Goal: Task Accomplishment & Management: Use online tool/utility

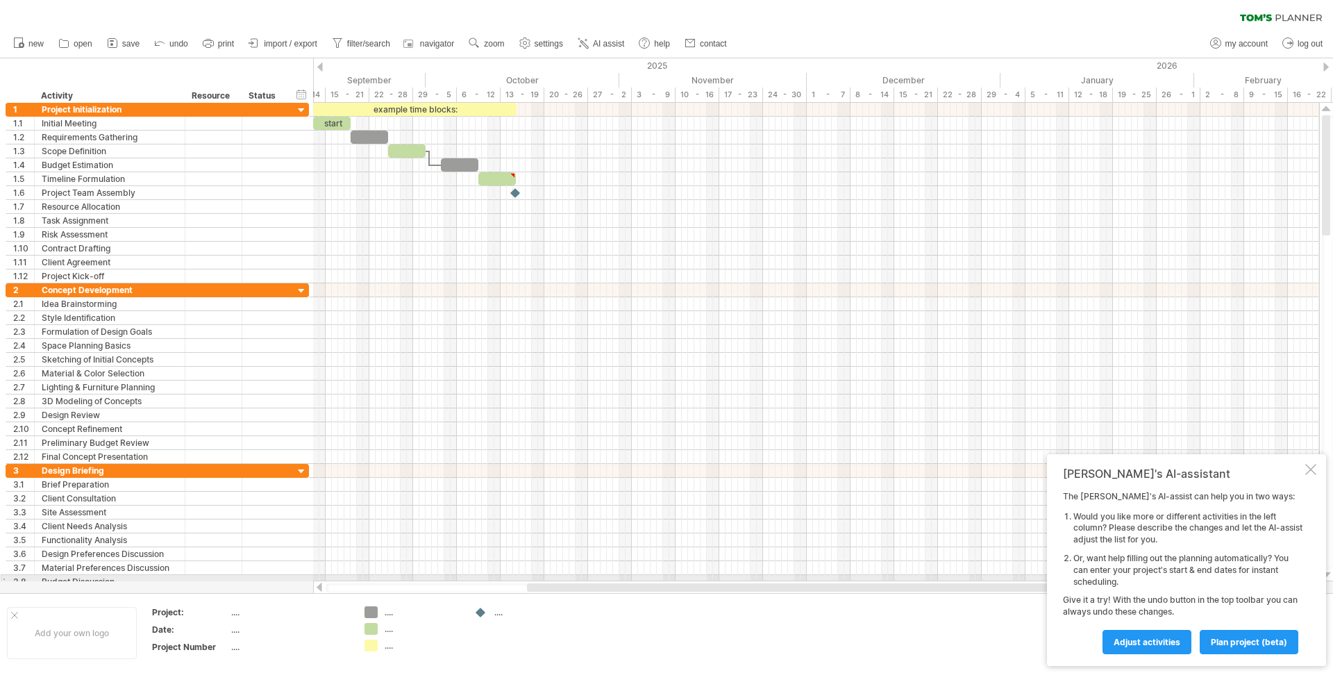
drag, startPoint x: 1231, startPoint y: 642, endPoint x: 1222, endPoint y: 576, distance: 66.5
click at [1222, 576] on div "The [PERSON_NAME]'s AI-assist can help you in two ways: Would you like more or …" at bounding box center [1182, 572] width 239 height 162
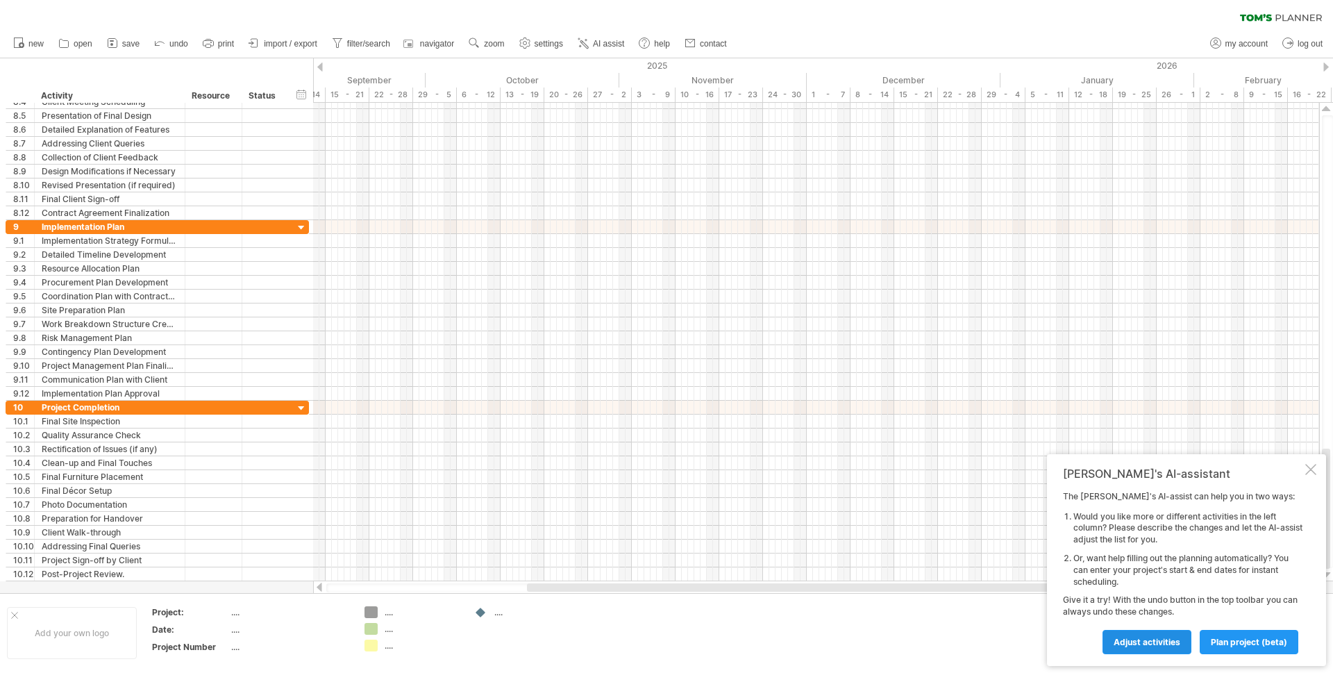
click at [1163, 639] on span "Adjust activities" at bounding box center [1146, 642] width 67 height 10
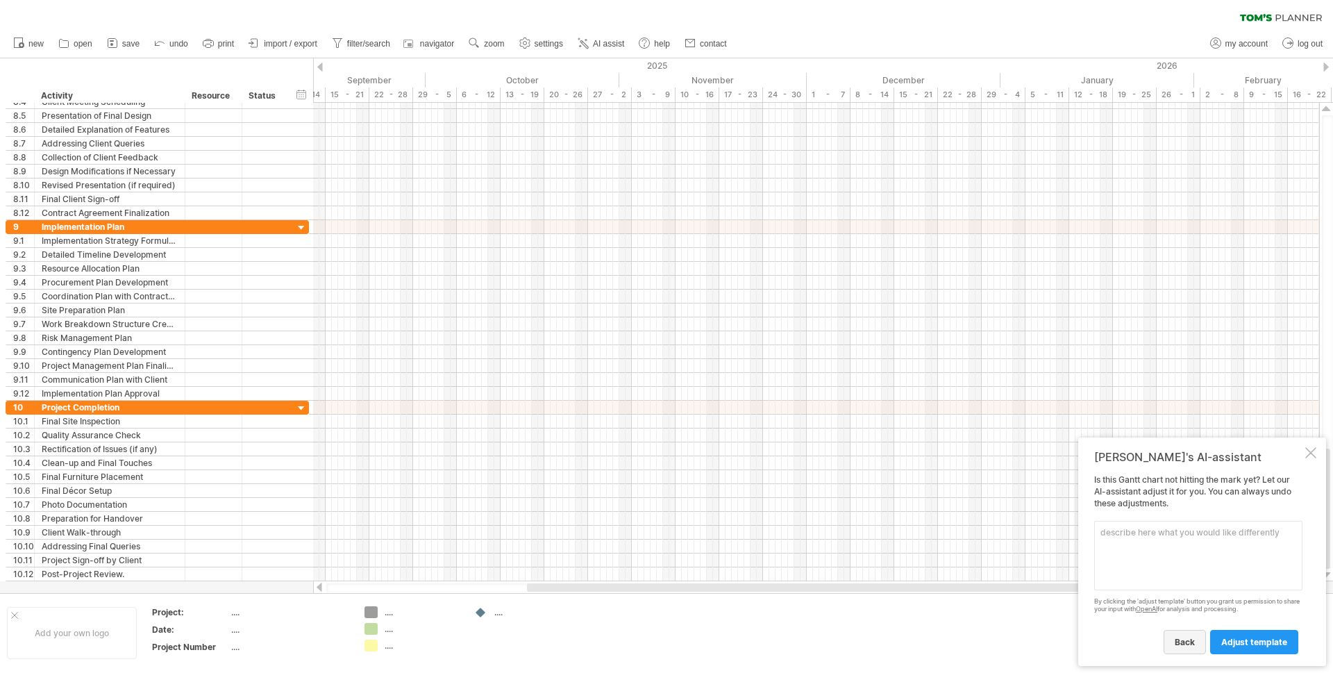
click at [1185, 639] on span "back" at bounding box center [1185, 642] width 20 height 10
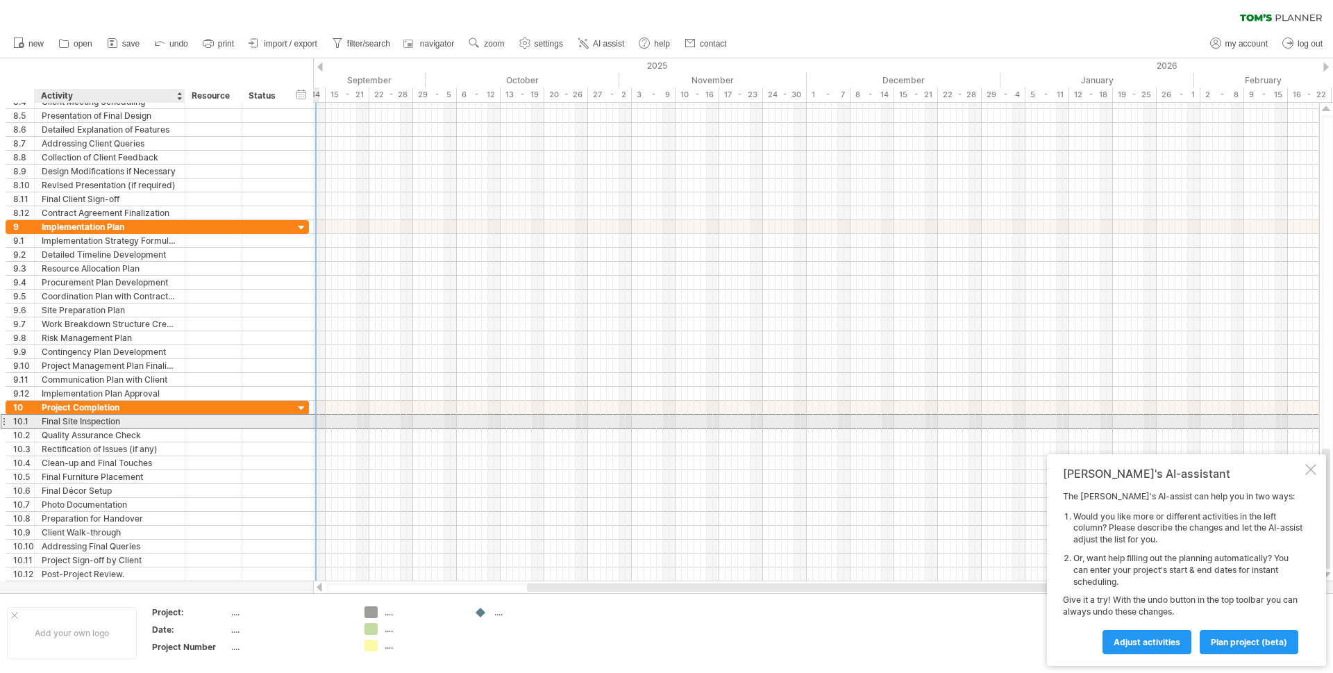
click at [120, 421] on div "Final Site Inspection" at bounding box center [110, 420] width 136 height 13
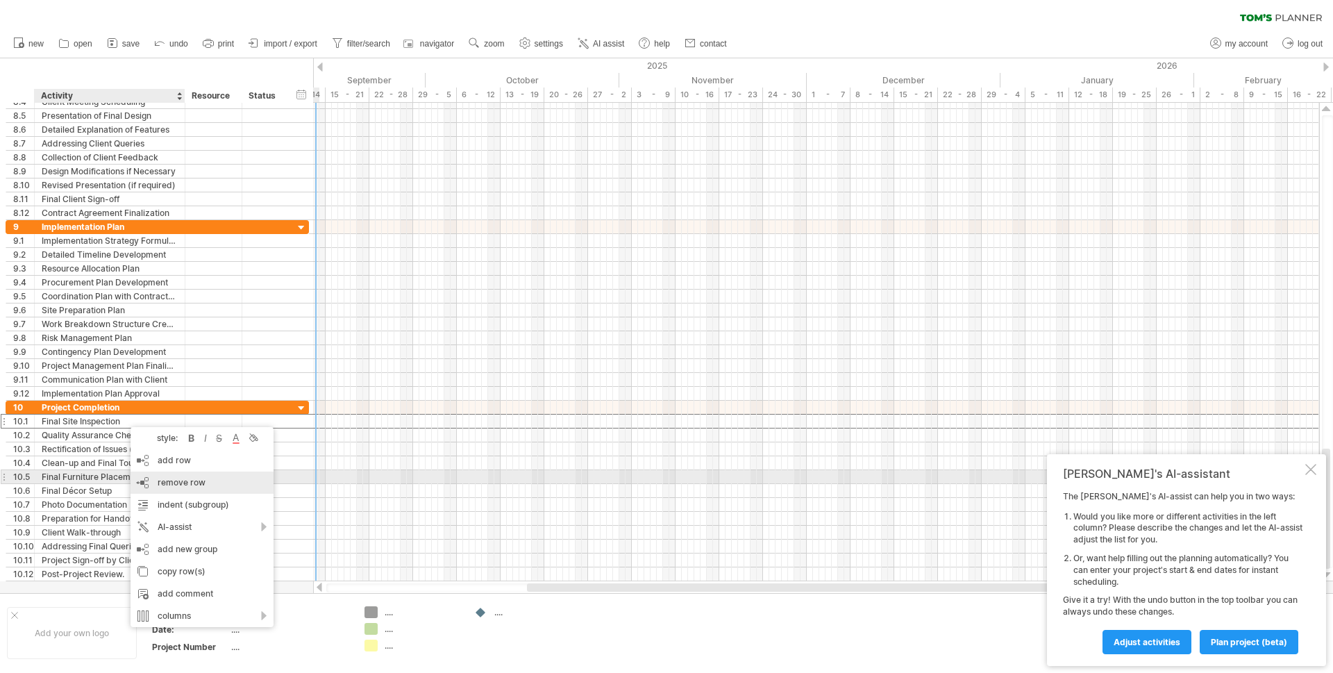
click at [190, 481] on span "remove row" at bounding box center [182, 482] width 48 height 10
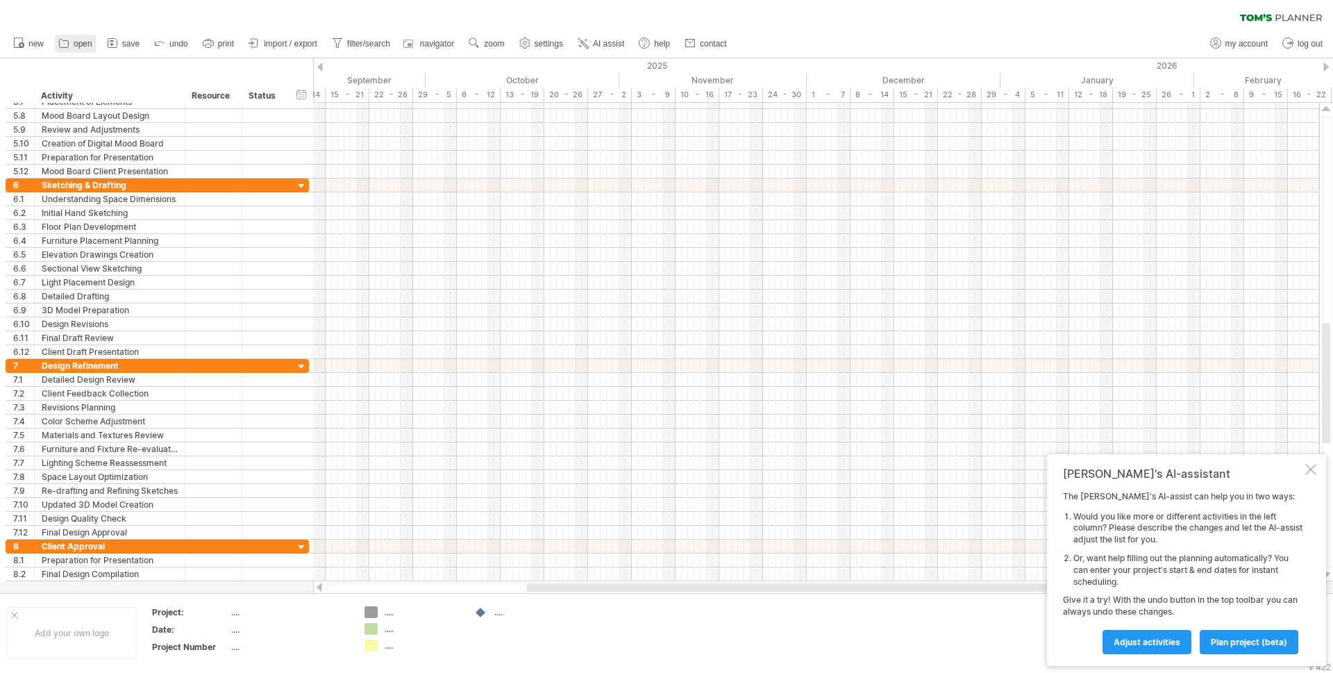
click at [73, 42] on link "open" at bounding box center [76, 44] width 42 height 18
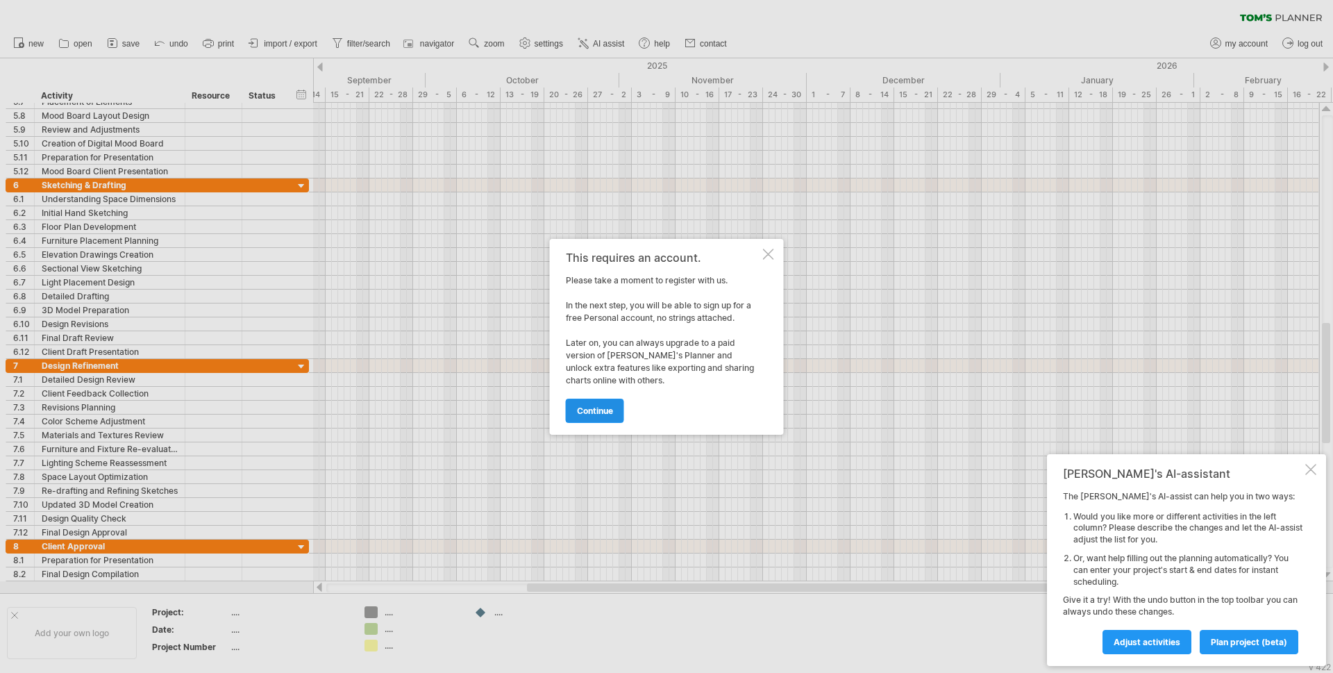
click at [609, 412] on span "continue" at bounding box center [595, 410] width 36 height 10
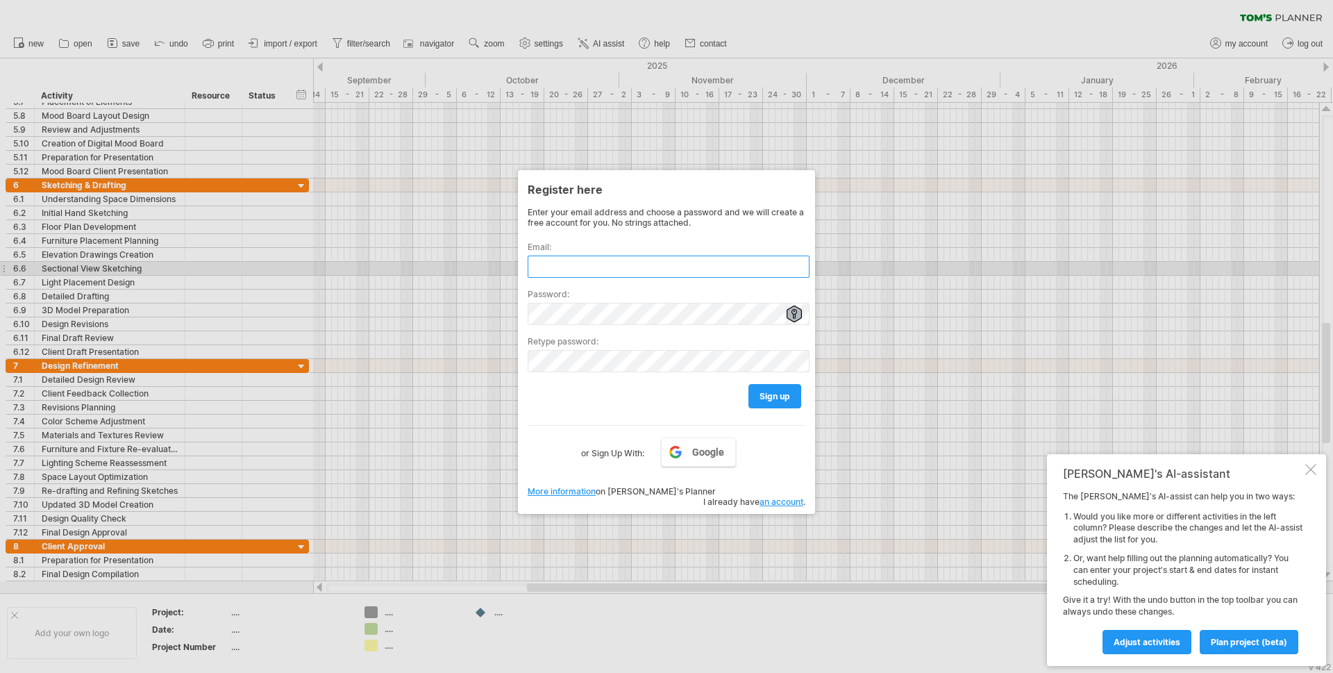
click at [614, 269] on input "text" at bounding box center [669, 266] width 282 height 22
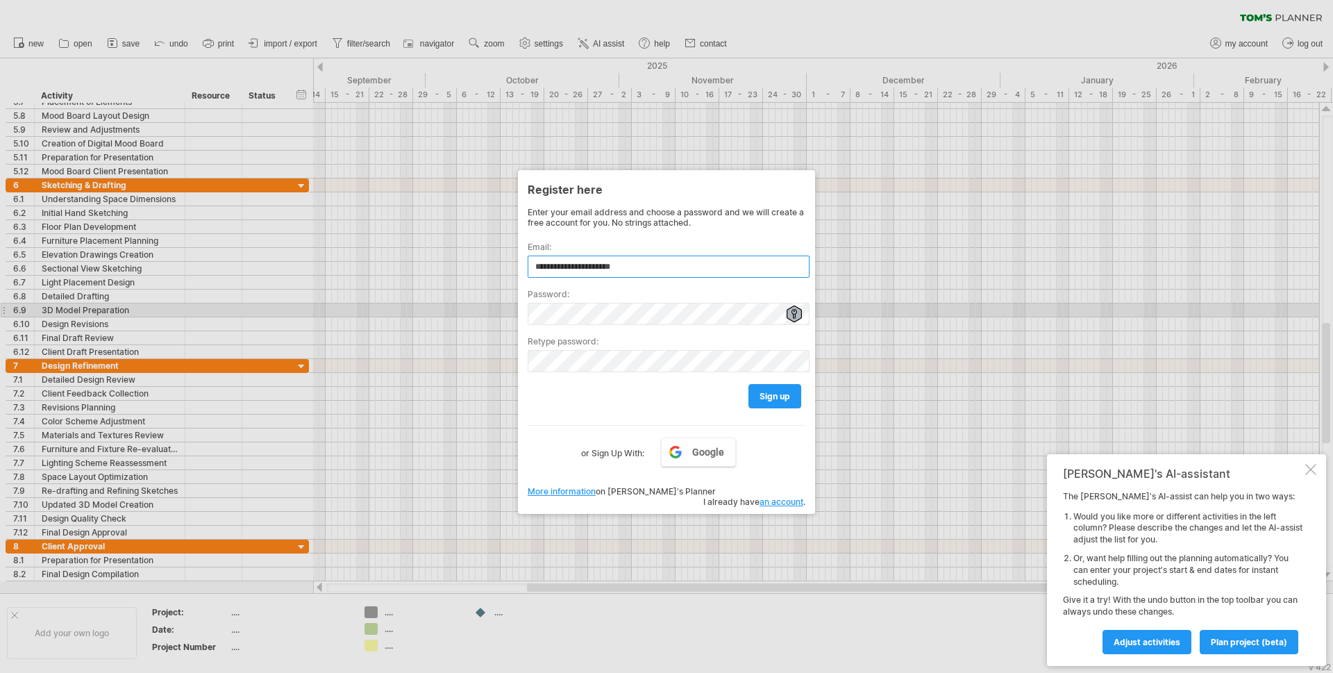
type input "**********"
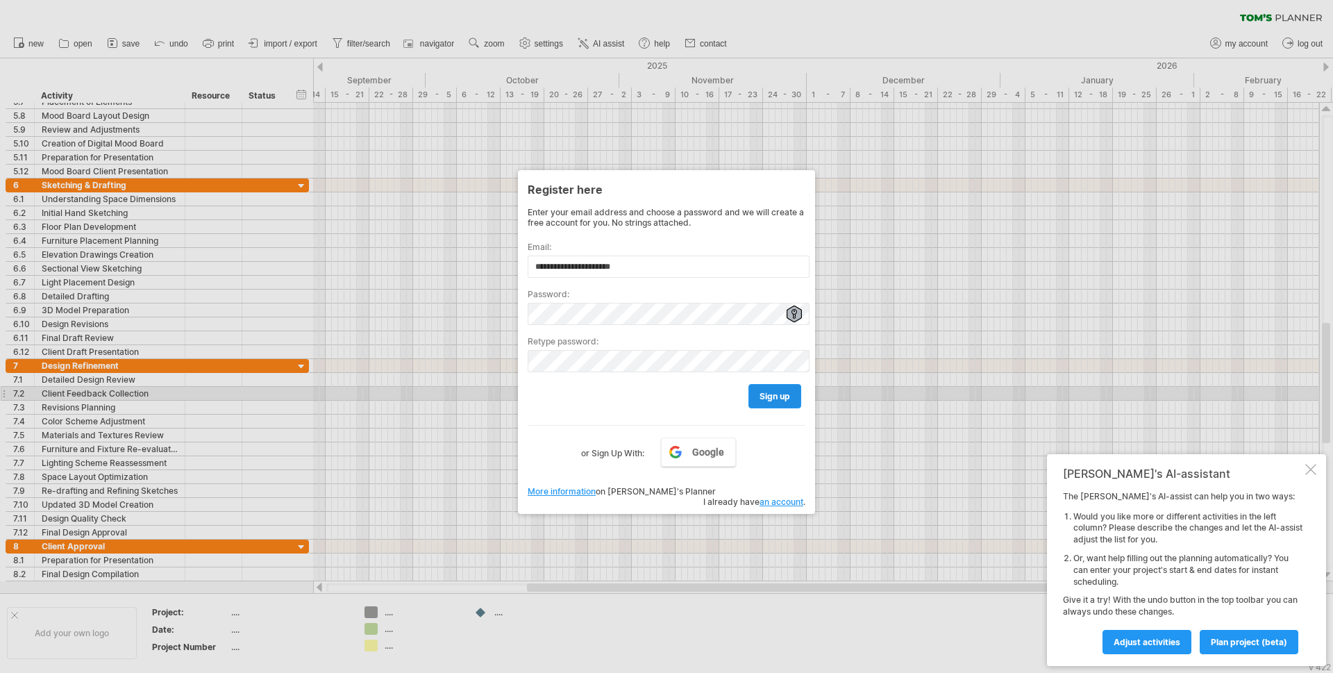
click at [766, 394] on span "sign up" at bounding box center [774, 396] width 31 height 10
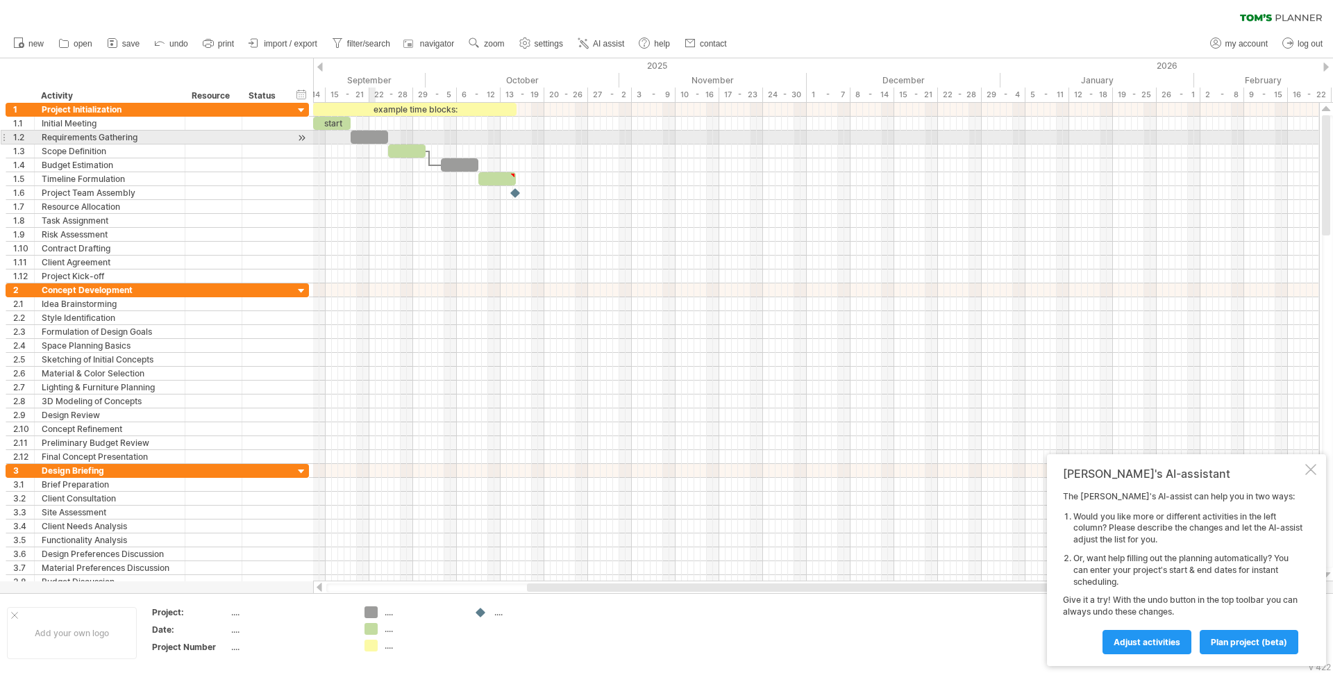
click at [373, 135] on div at bounding box center [369, 137] width 37 height 13
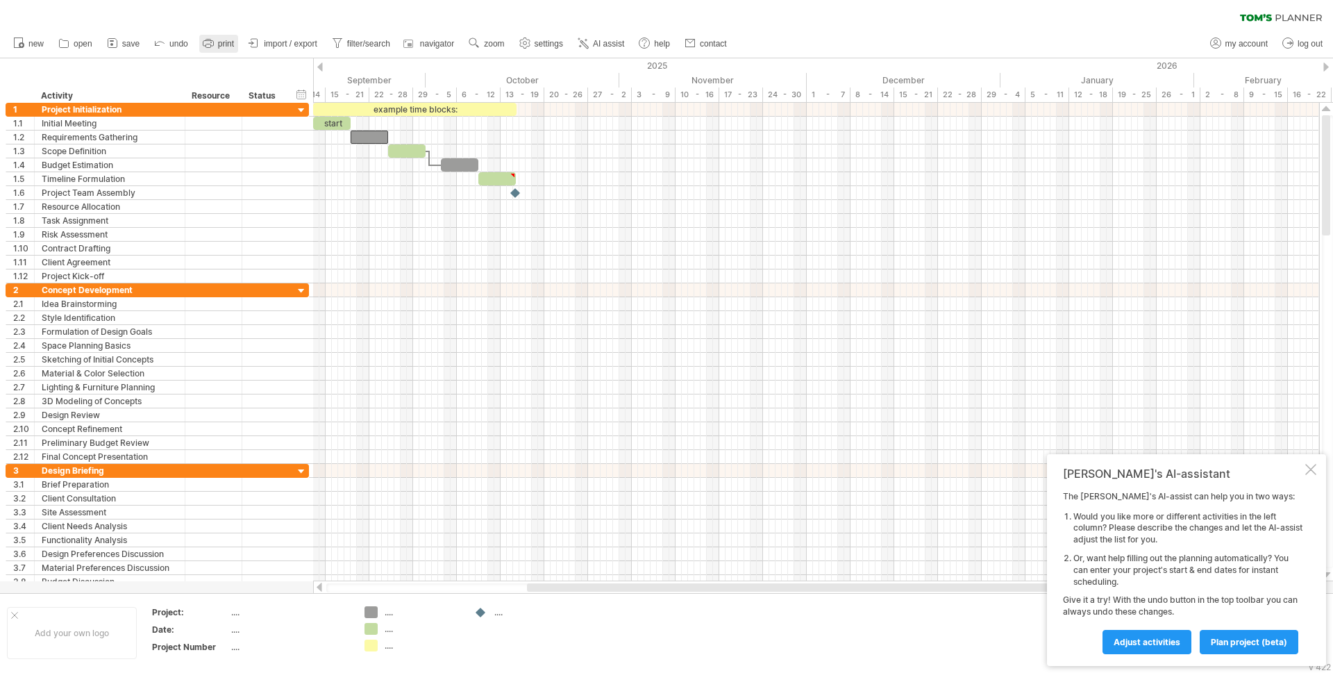
click at [219, 47] on span "print" at bounding box center [226, 44] width 16 height 10
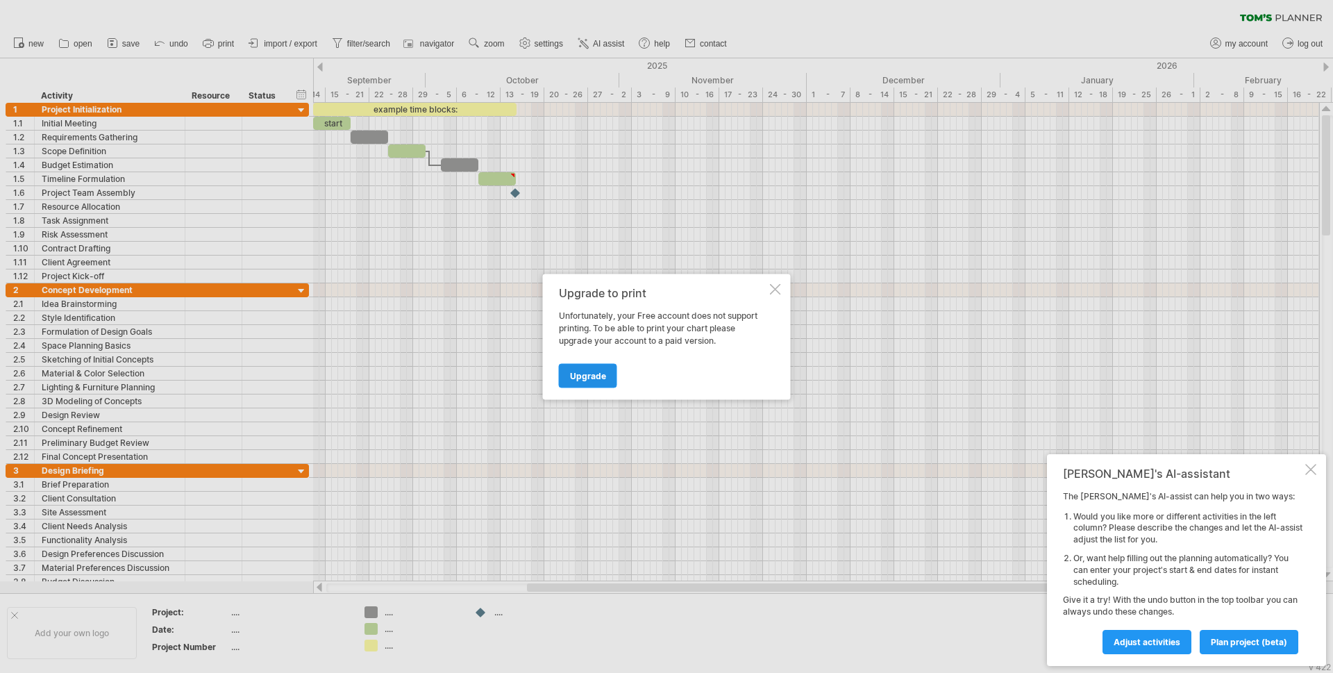
click at [603, 378] on span "Upgrade" at bounding box center [588, 375] width 36 height 10
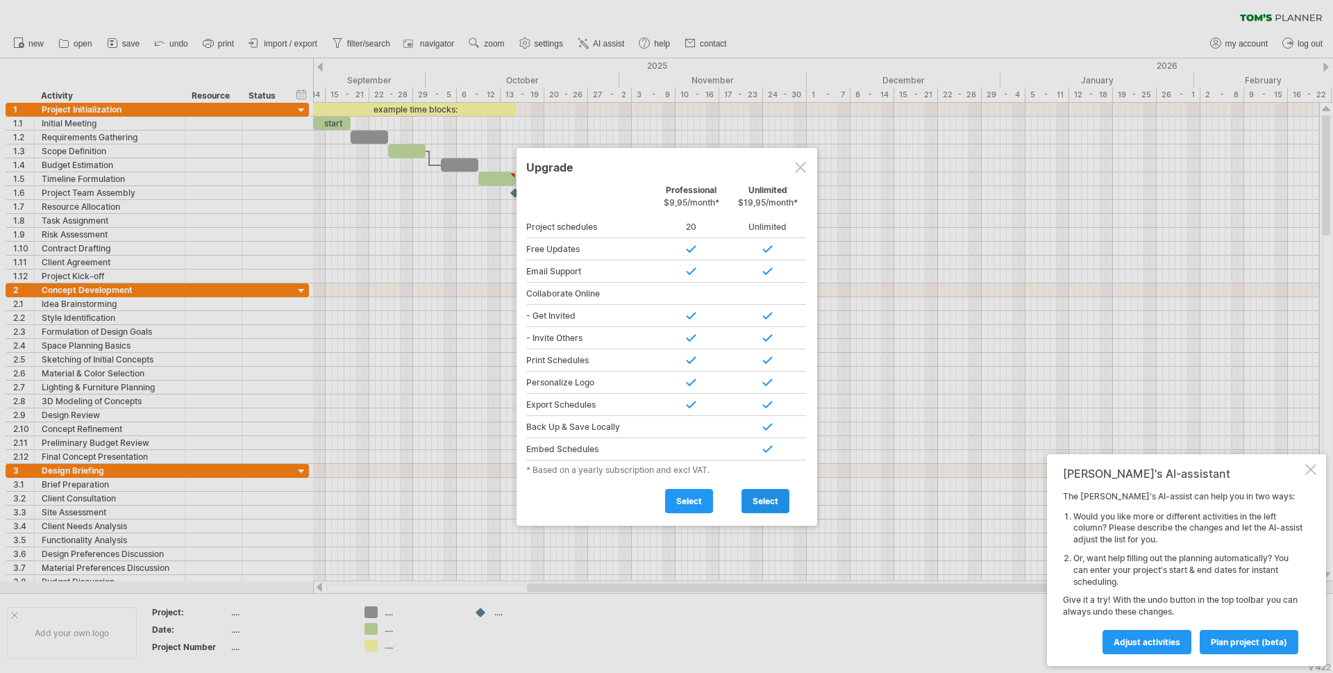
click at [764, 498] on span "select" at bounding box center [765, 501] width 26 height 10
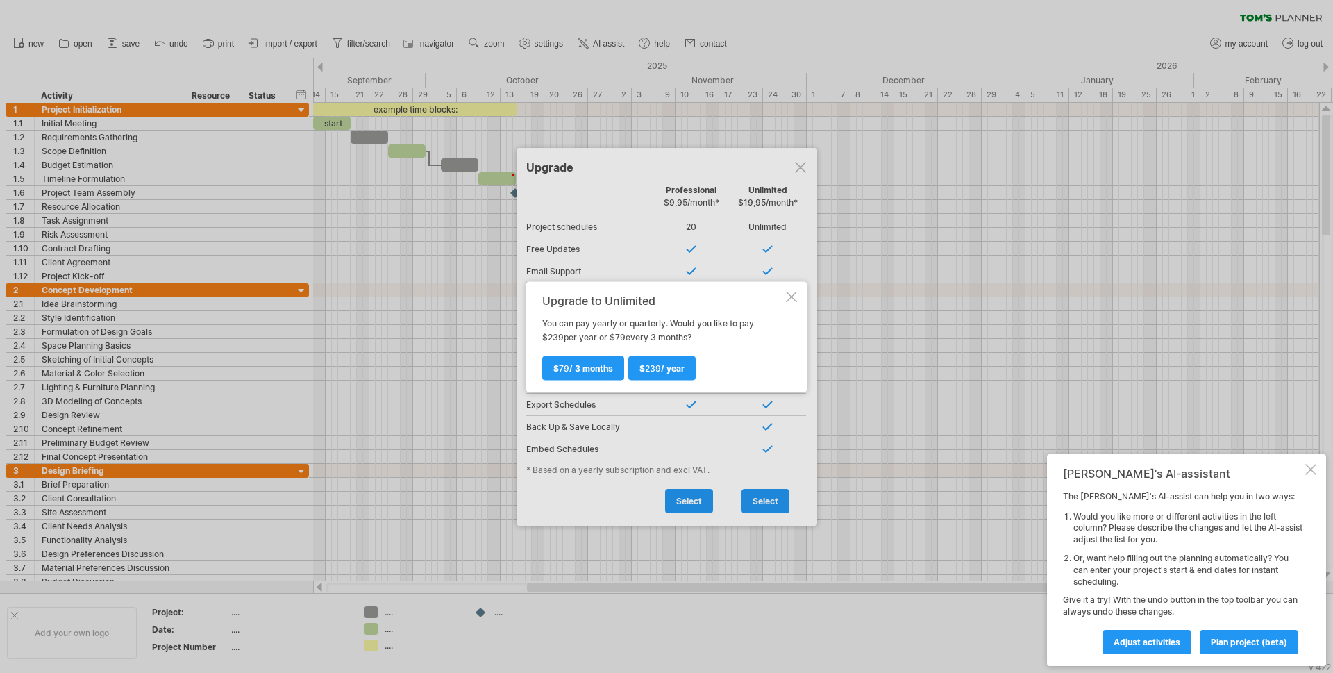
click at [789, 294] on div at bounding box center [791, 296] width 11 height 11
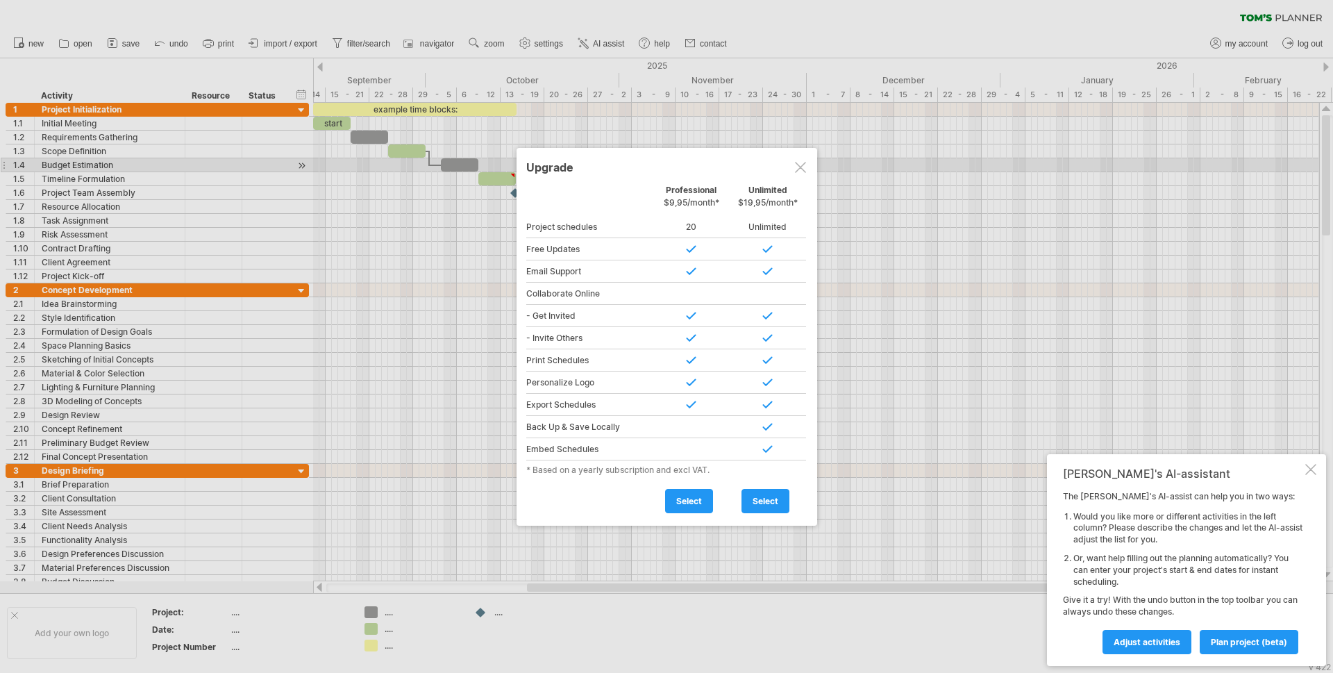
click at [795, 163] on div at bounding box center [800, 167] width 11 height 11
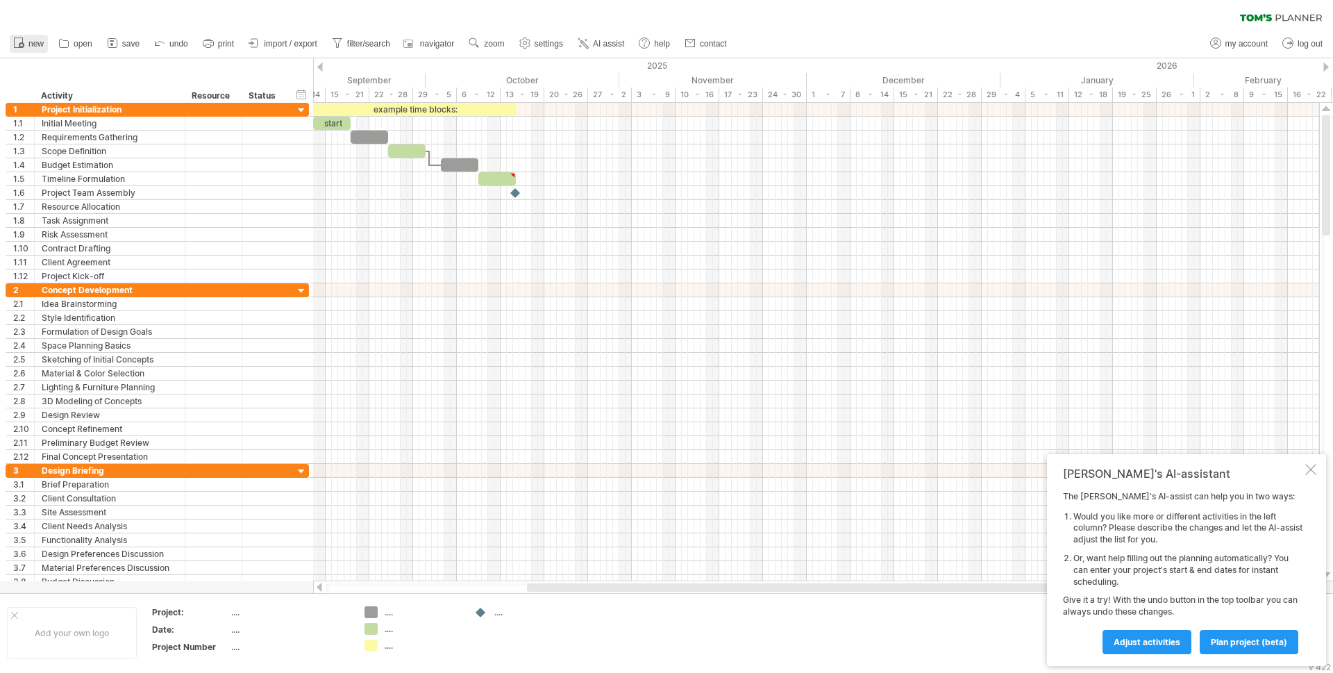
click at [33, 49] on link "new" at bounding box center [29, 44] width 38 height 18
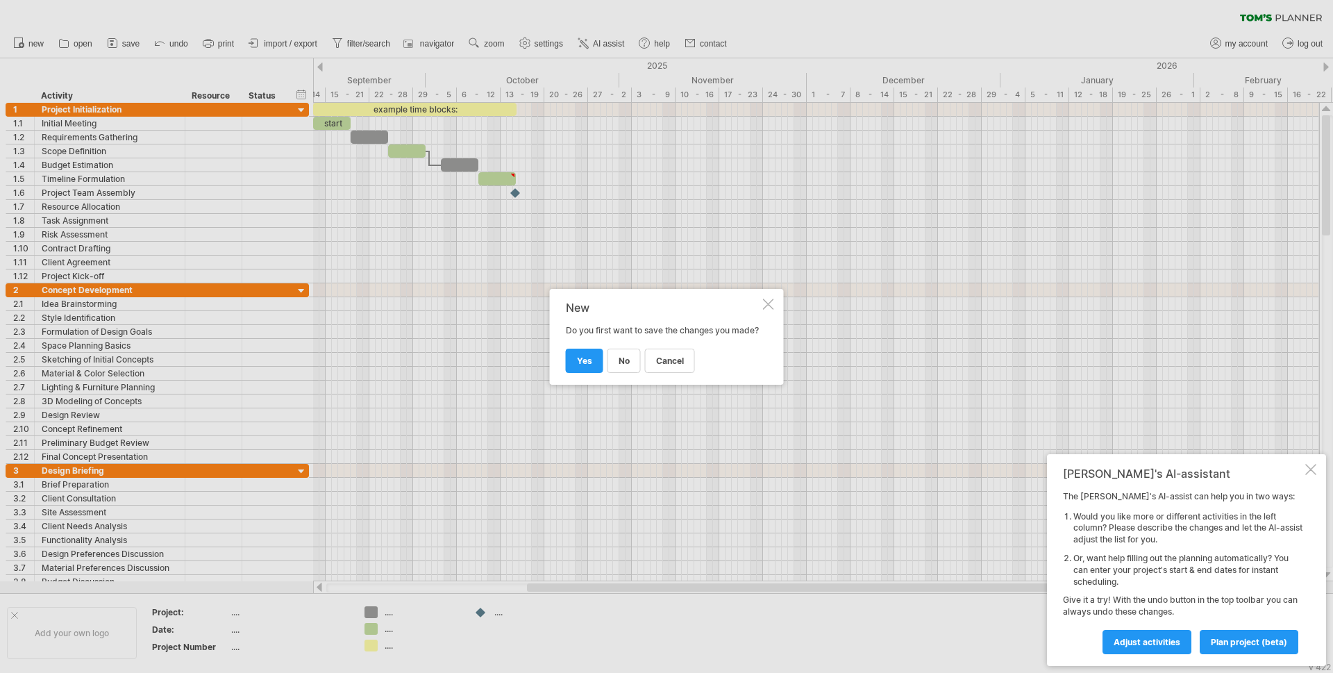
click at [766, 299] on div at bounding box center [768, 304] width 11 height 11
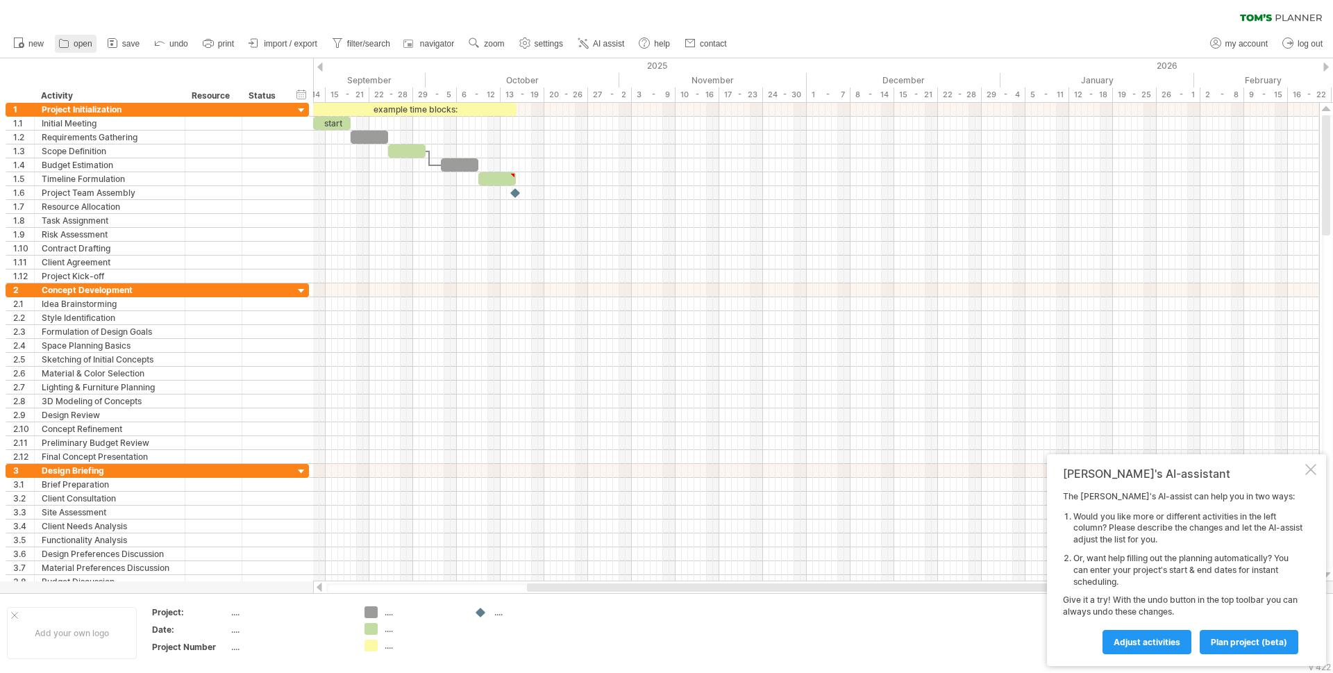
click at [85, 47] on span "open" at bounding box center [83, 44] width 19 height 10
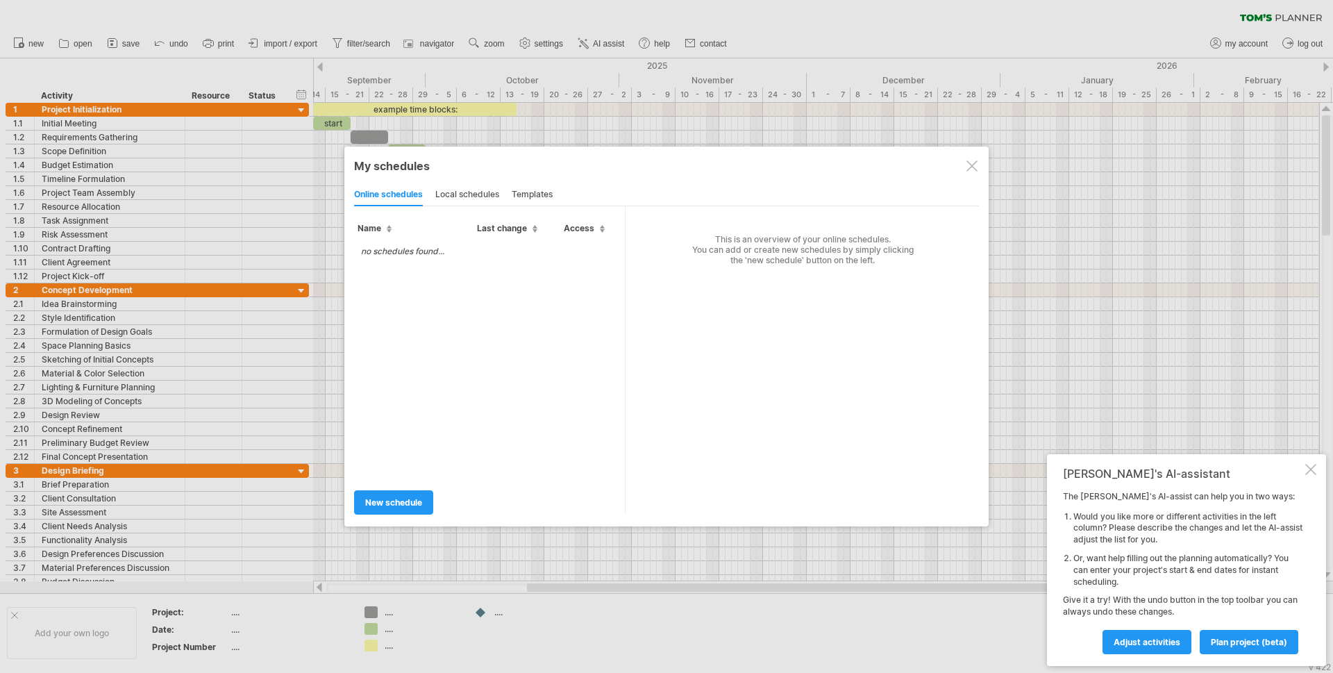
click at [408, 194] on div "online schedules" at bounding box center [388, 195] width 69 height 22
click at [967, 163] on div at bounding box center [971, 165] width 11 height 11
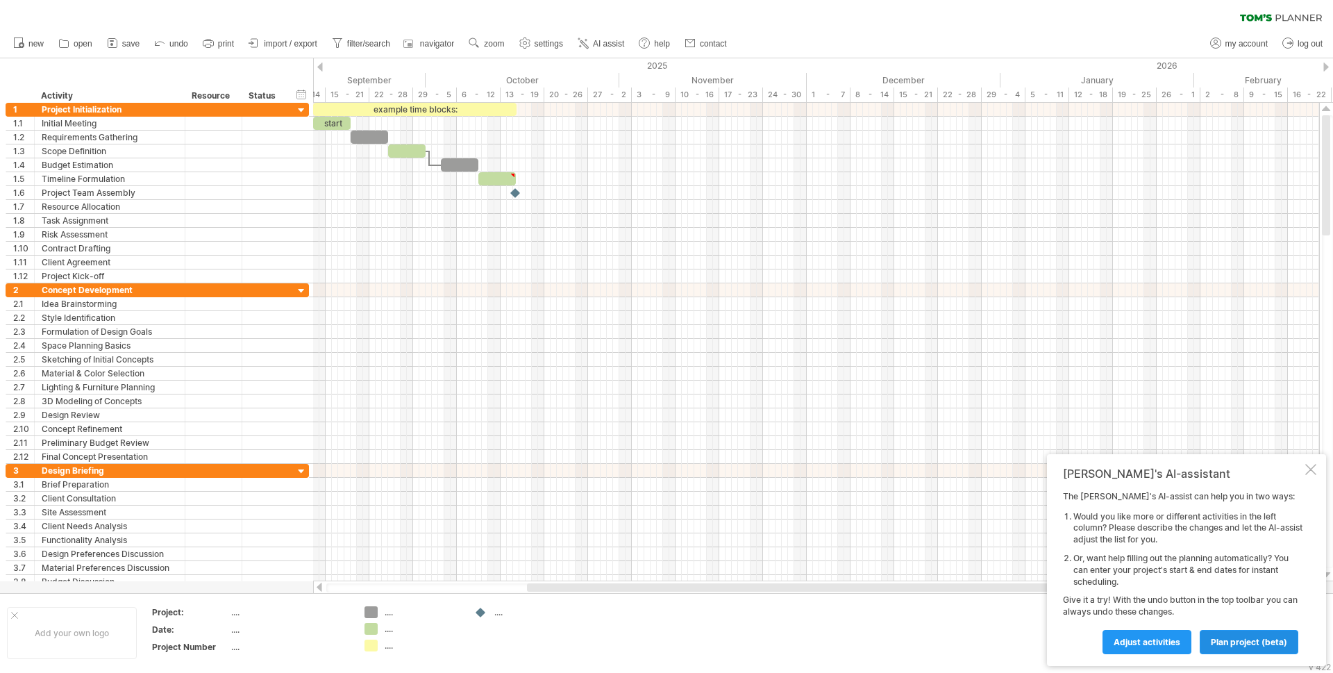
click at [1234, 648] on link "plan project (beta)" at bounding box center [1249, 642] width 99 height 24
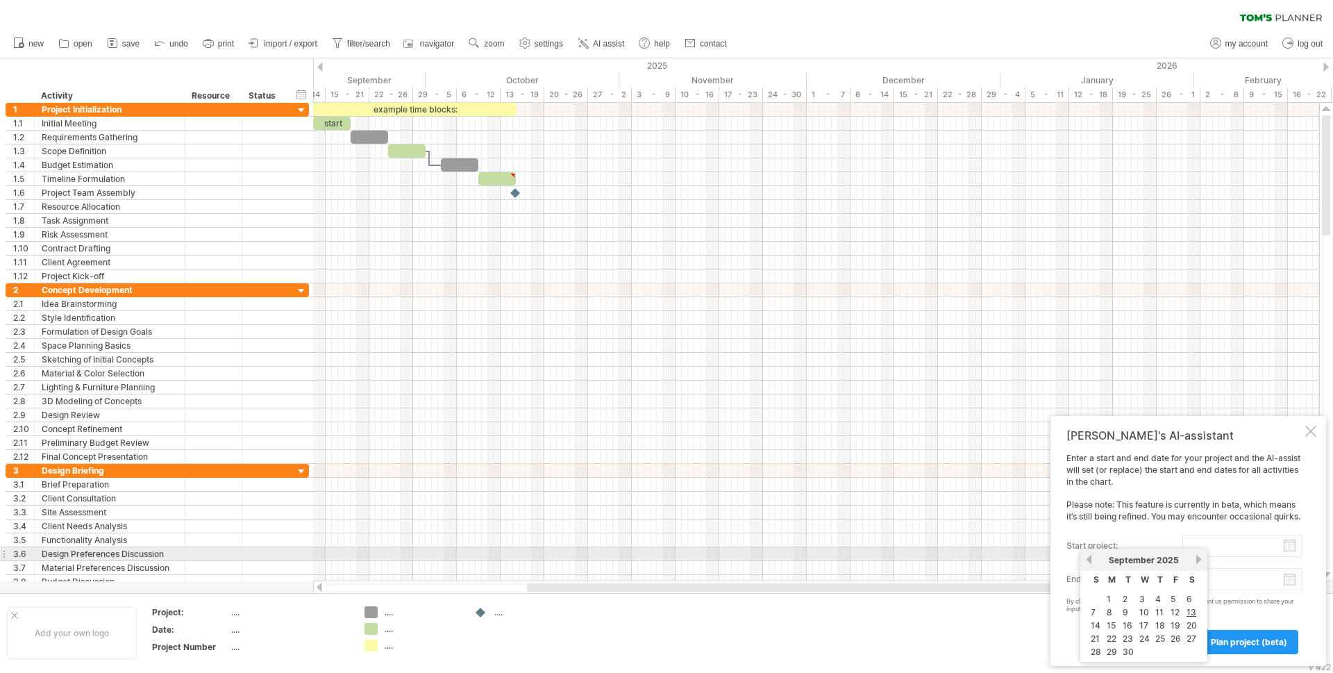
click at [1291, 550] on input "start project:" at bounding box center [1242, 546] width 120 height 22
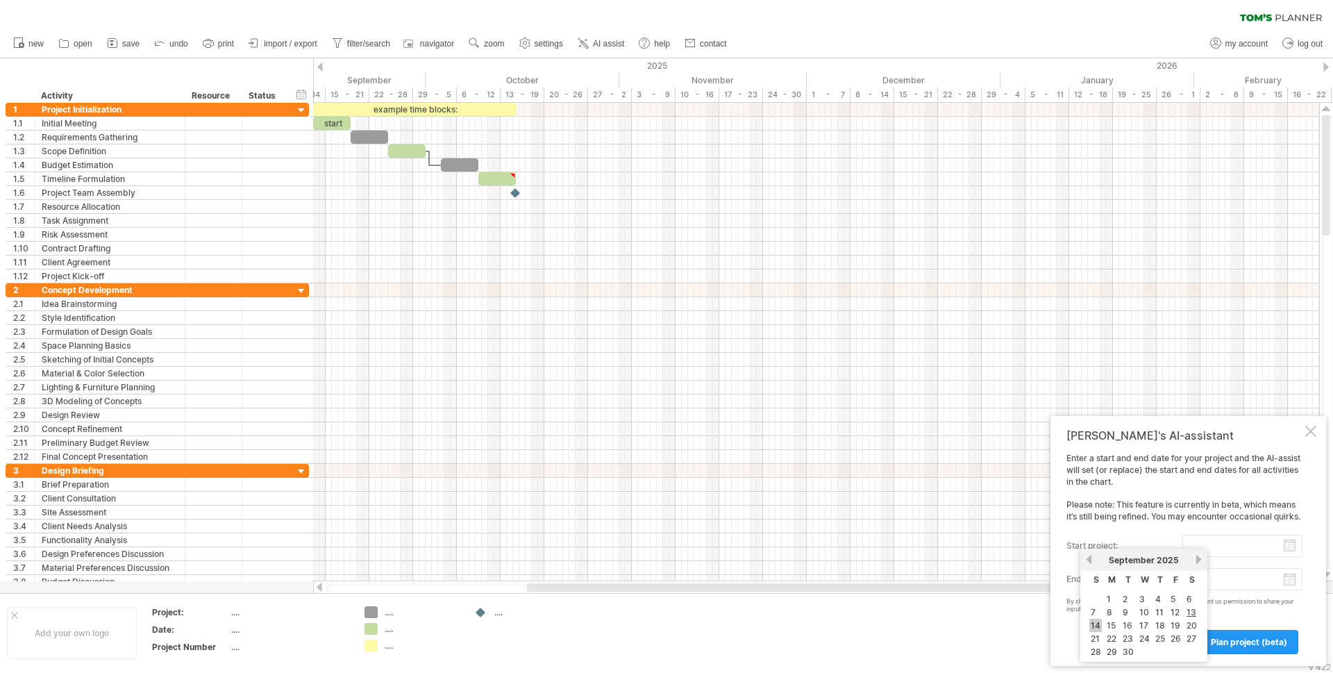
click at [1098, 627] on link "14" at bounding box center [1095, 625] width 12 height 13
type input "********"
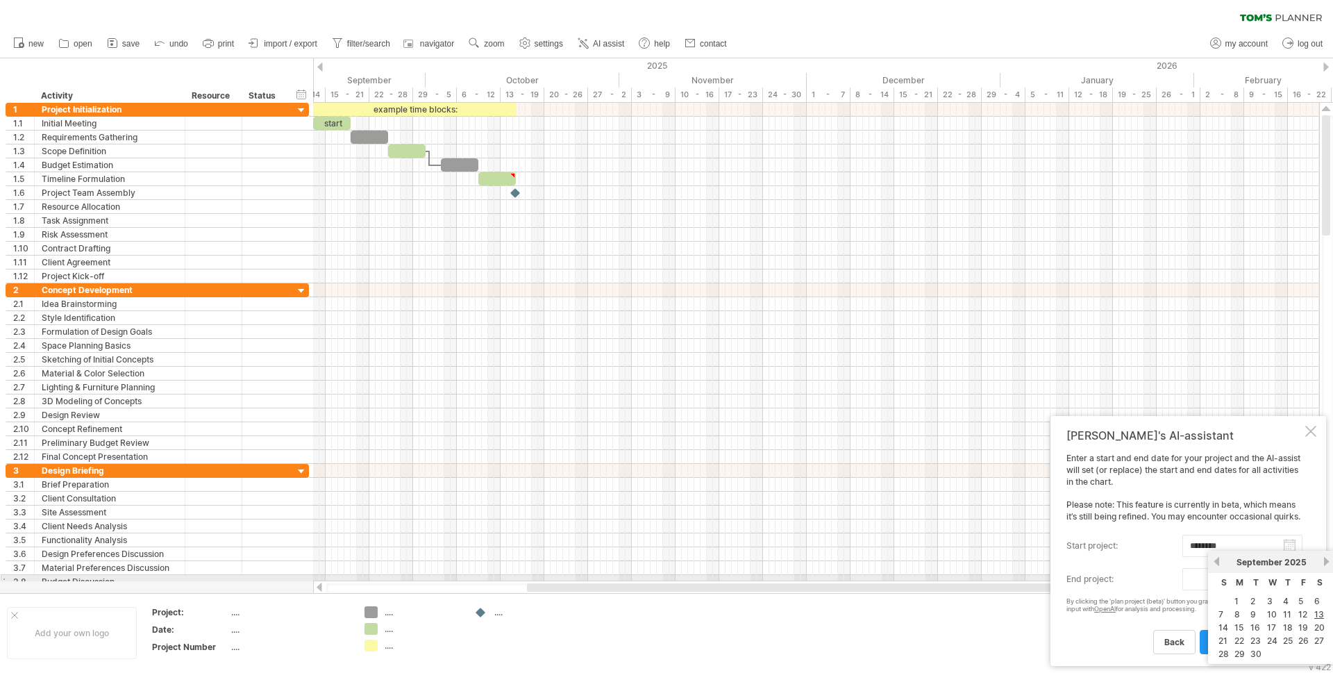
click at [1290, 580] on body "progress(100%) Trying to reach [DOMAIN_NAME] Connected again... 0% clear filter…" at bounding box center [666, 337] width 1333 height 675
click at [1241, 654] on link "29" at bounding box center [1239, 653] width 13 height 13
type input "********"
click at [1231, 637] on span "plan project (beta)" at bounding box center [1249, 642] width 76 height 10
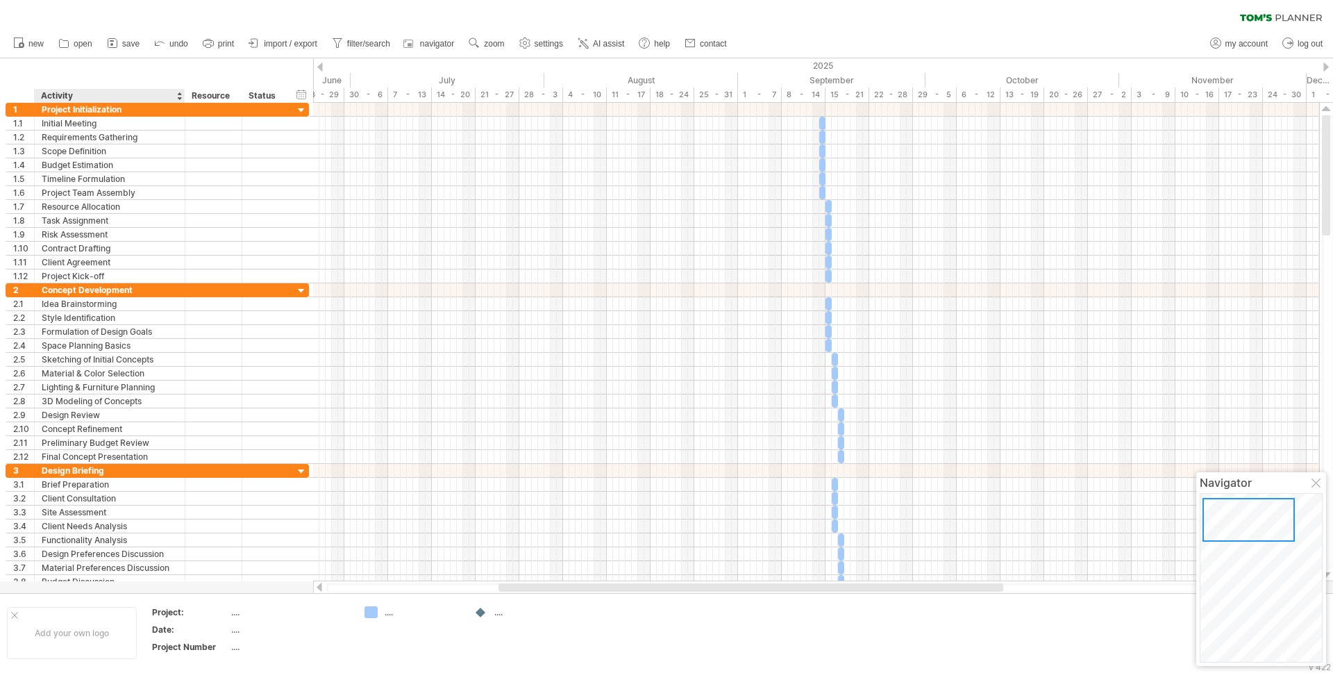
drag, startPoint x: 4, startPoint y: 88, endPoint x: 81, endPoint y: 73, distance: 77.9
click at [81, 73] on div "hide start/end/duration show start/end/duration ******** Activity ******** Reso…" at bounding box center [156, 80] width 313 height 44
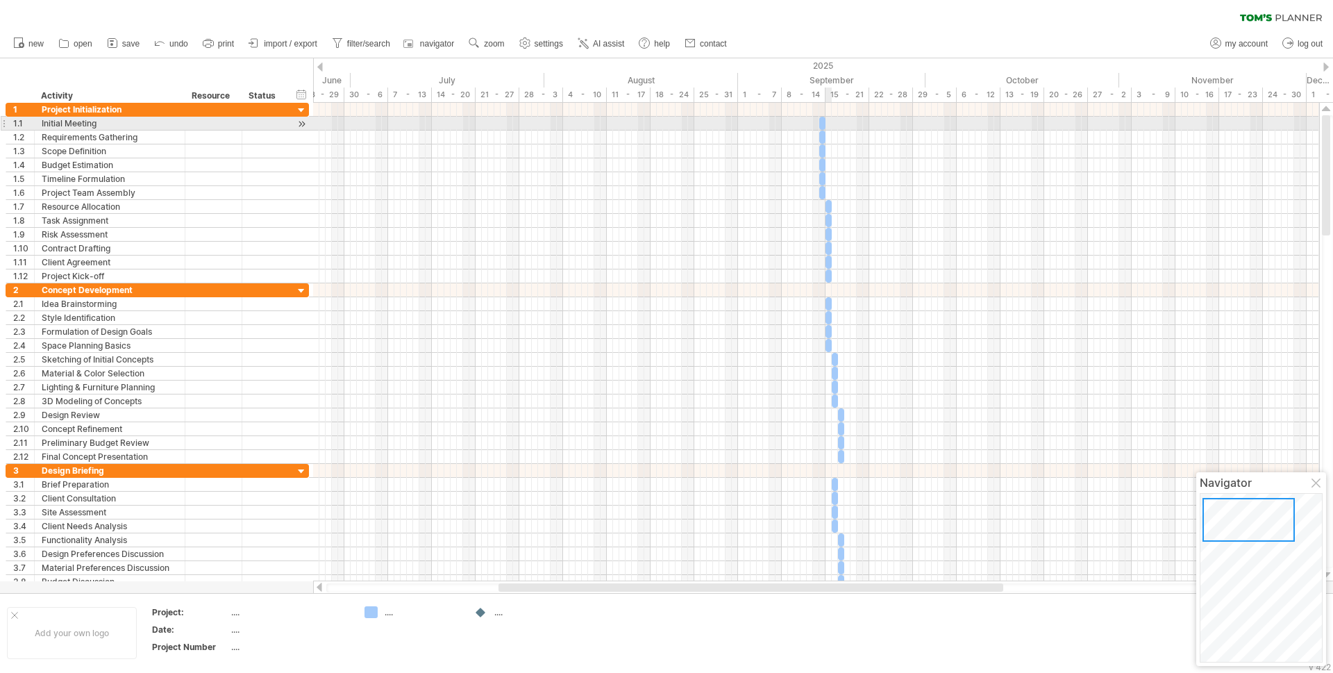
click at [825, 124] on span at bounding box center [826, 123] width 6 height 13
click at [823, 123] on span at bounding box center [826, 123] width 6 height 13
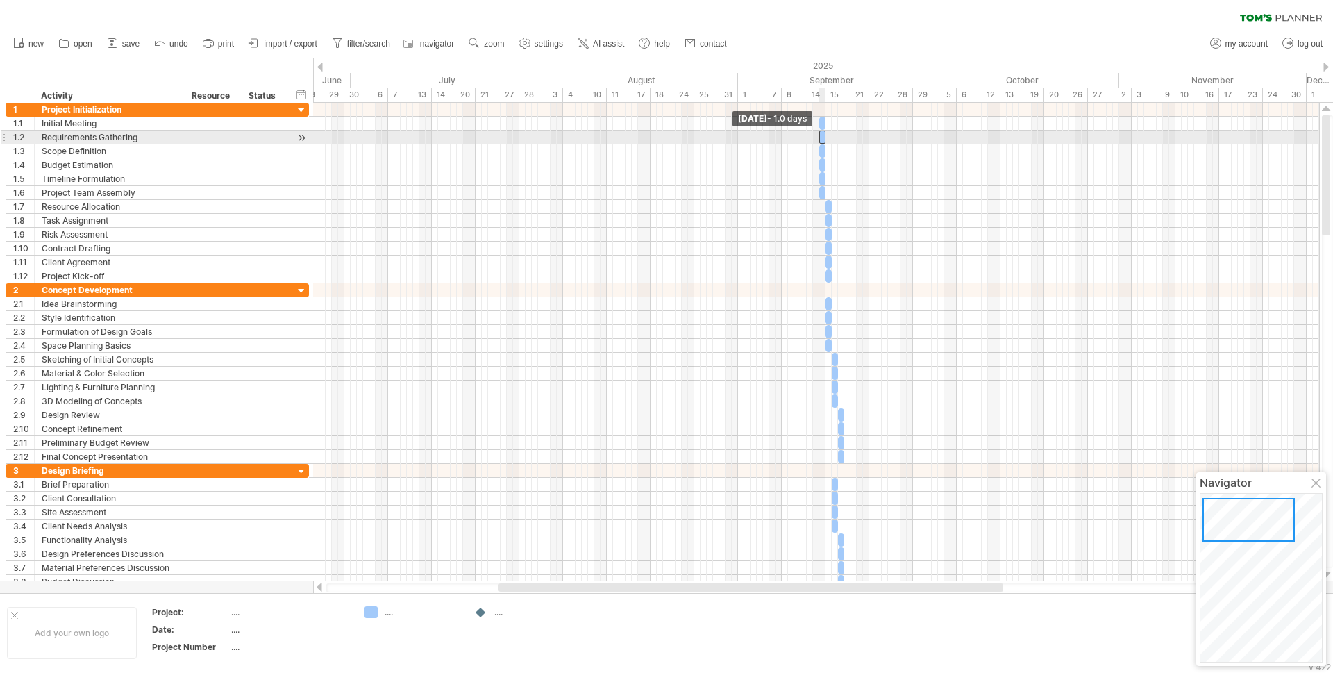
click at [819, 135] on span at bounding box center [819, 137] width 6 height 13
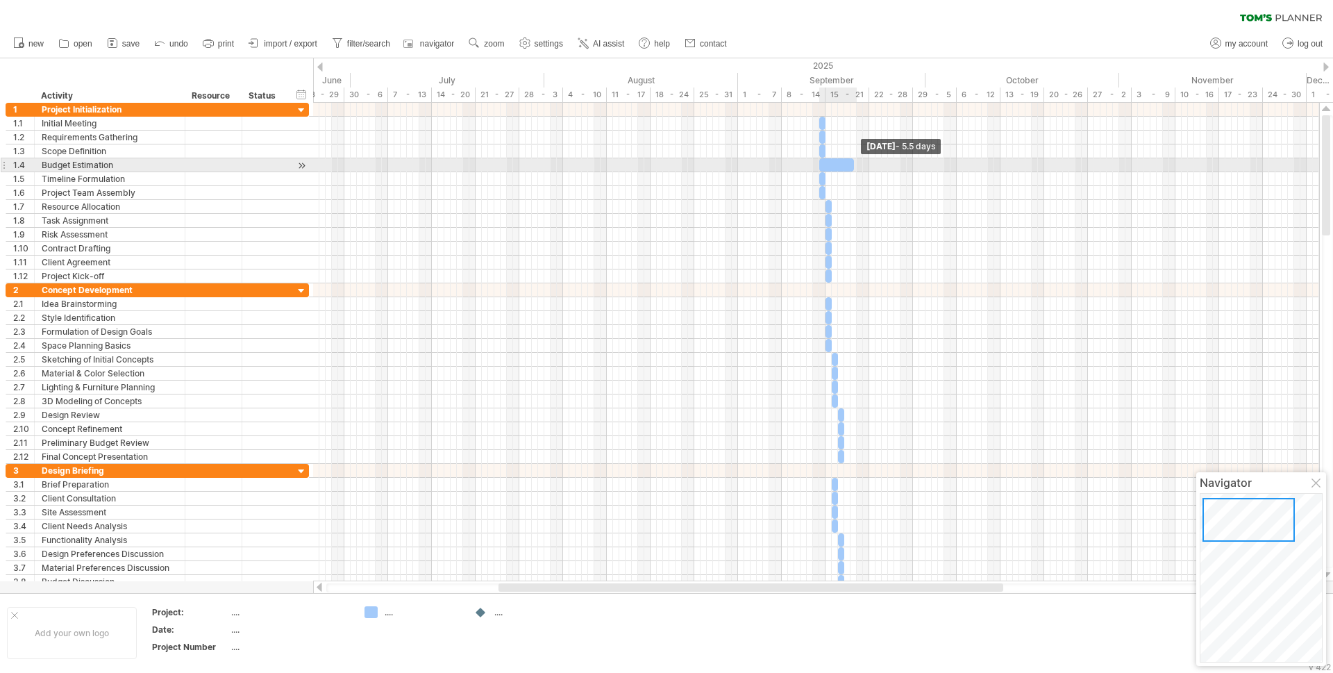
drag, startPoint x: 825, startPoint y: 163, endPoint x: 841, endPoint y: 183, distance: 25.2
click at [852, 165] on span at bounding box center [854, 164] width 6 height 13
drag, startPoint x: 853, startPoint y: 165, endPoint x: 834, endPoint y: 165, distance: 18.8
click at [834, 165] on span at bounding box center [835, 164] width 6 height 13
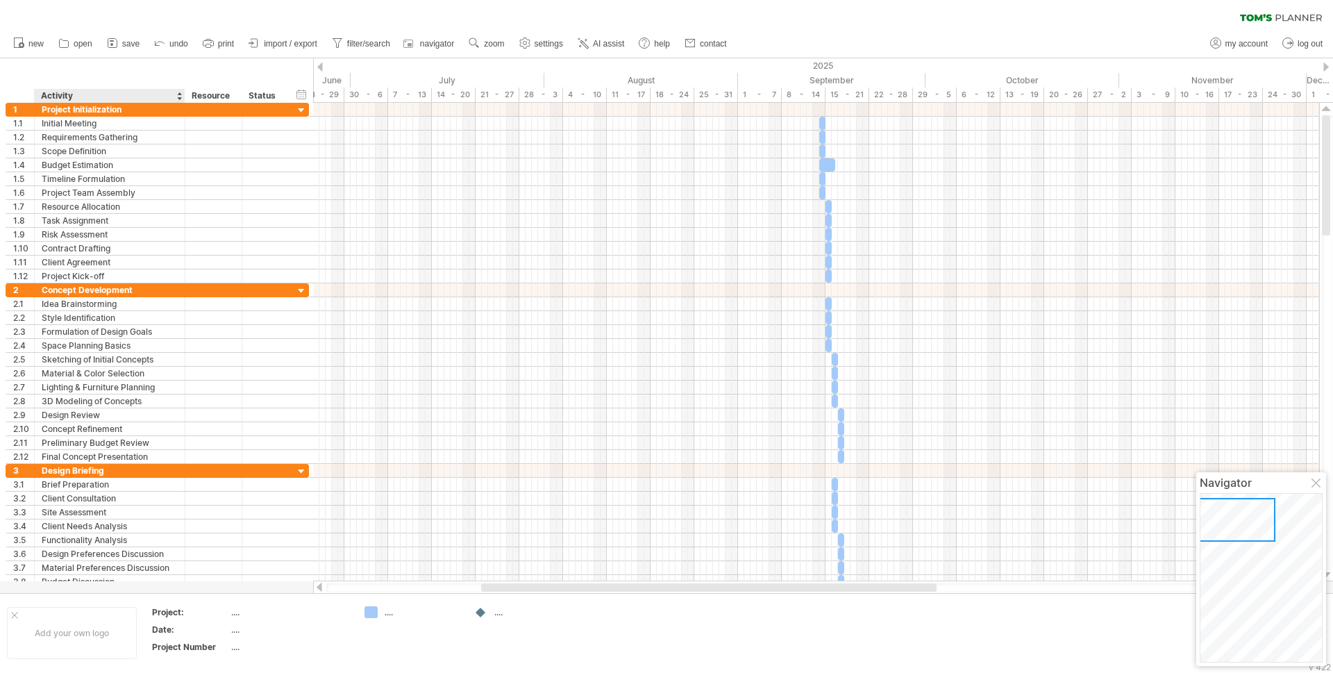
drag, startPoint x: 0, startPoint y: 94, endPoint x: 95, endPoint y: 64, distance: 99.9
click at [95, 64] on div "hide start/end/duration show start/end/duration ******** Activity ******** Reso…" at bounding box center [156, 80] width 313 height 44
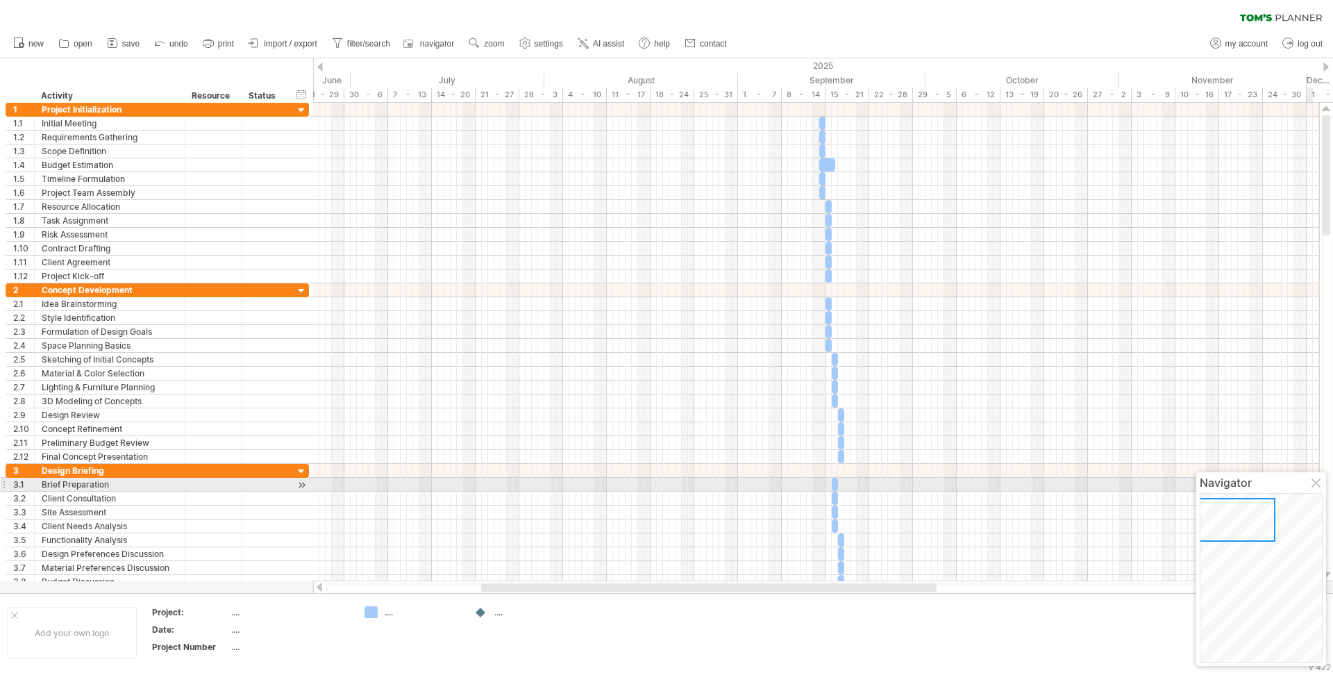
click at [1318, 482] on div at bounding box center [1316, 483] width 11 height 11
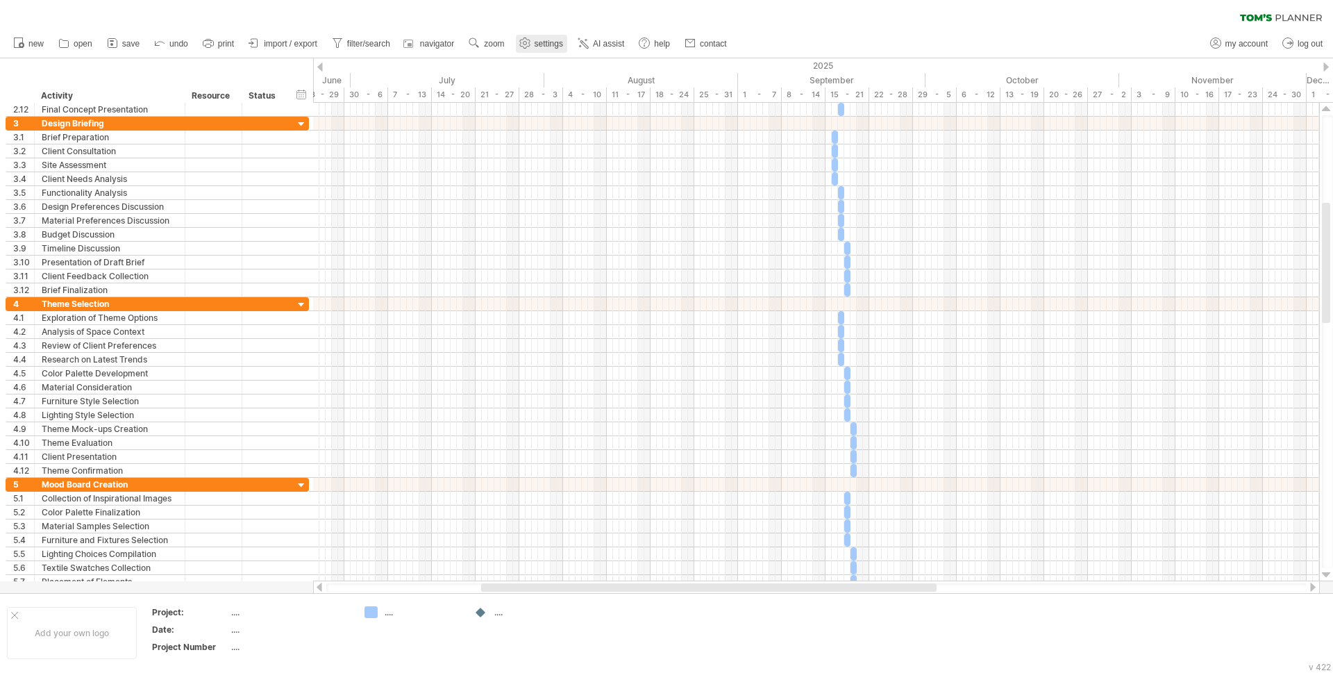
click at [543, 41] on span "settings" at bounding box center [549, 44] width 28 height 10
select select "*"
select select "**"
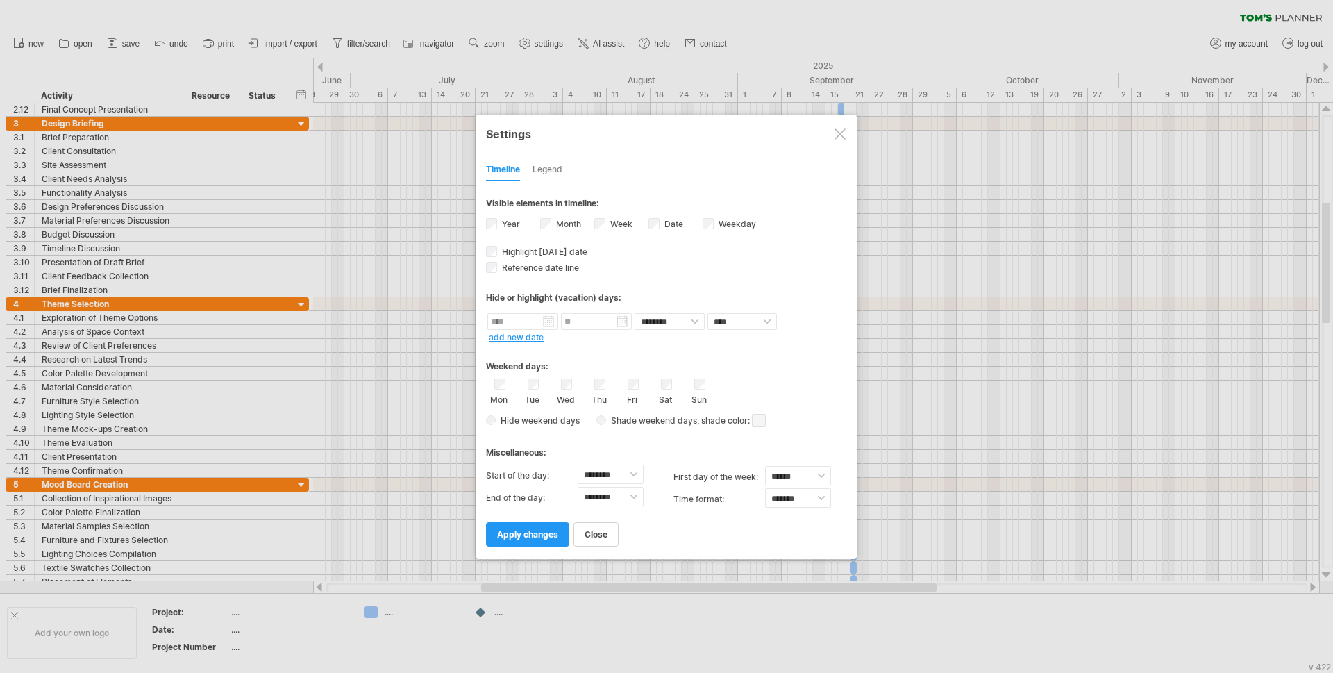
click at [839, 136] on div at bounding box center [839, 133] width 11 height 11
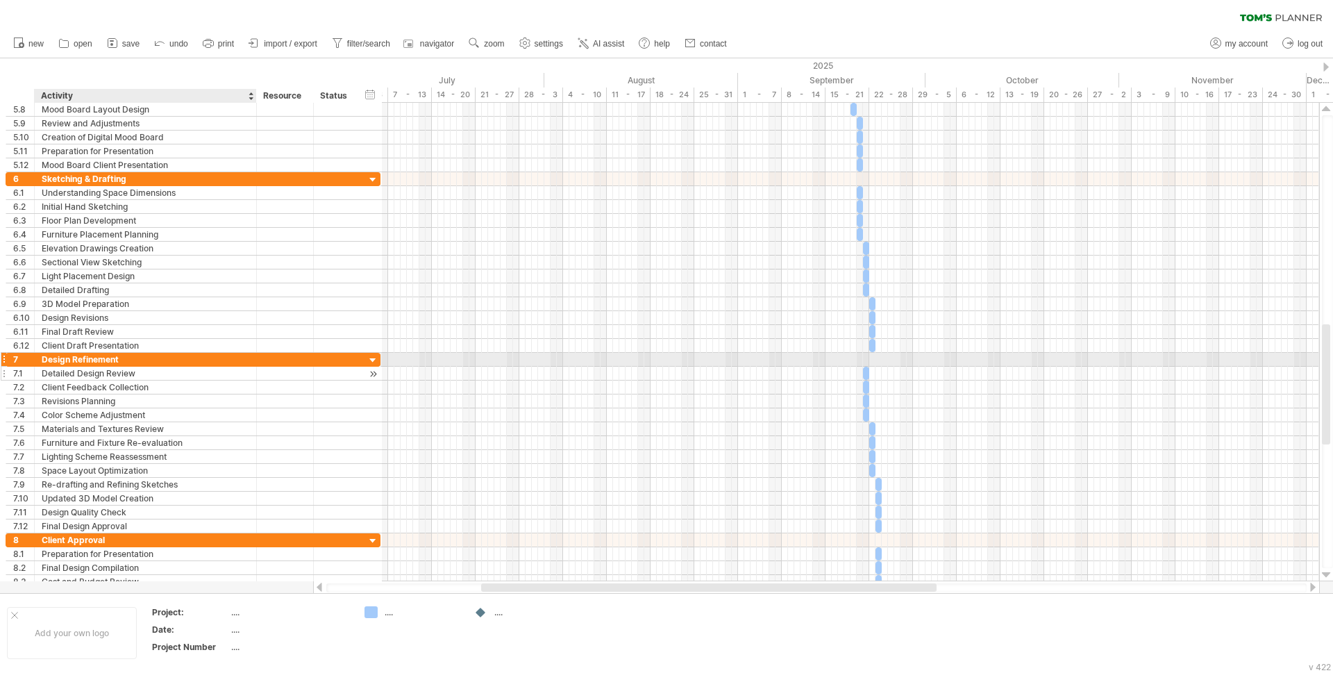
drag, startPoint x: 181, startPoint y: 359, endPoint x: 253, endPoint y: 371, distance: 72.6
click at [253, 371] on div "**********" at bounding box center [193, 443] width 375 height 180
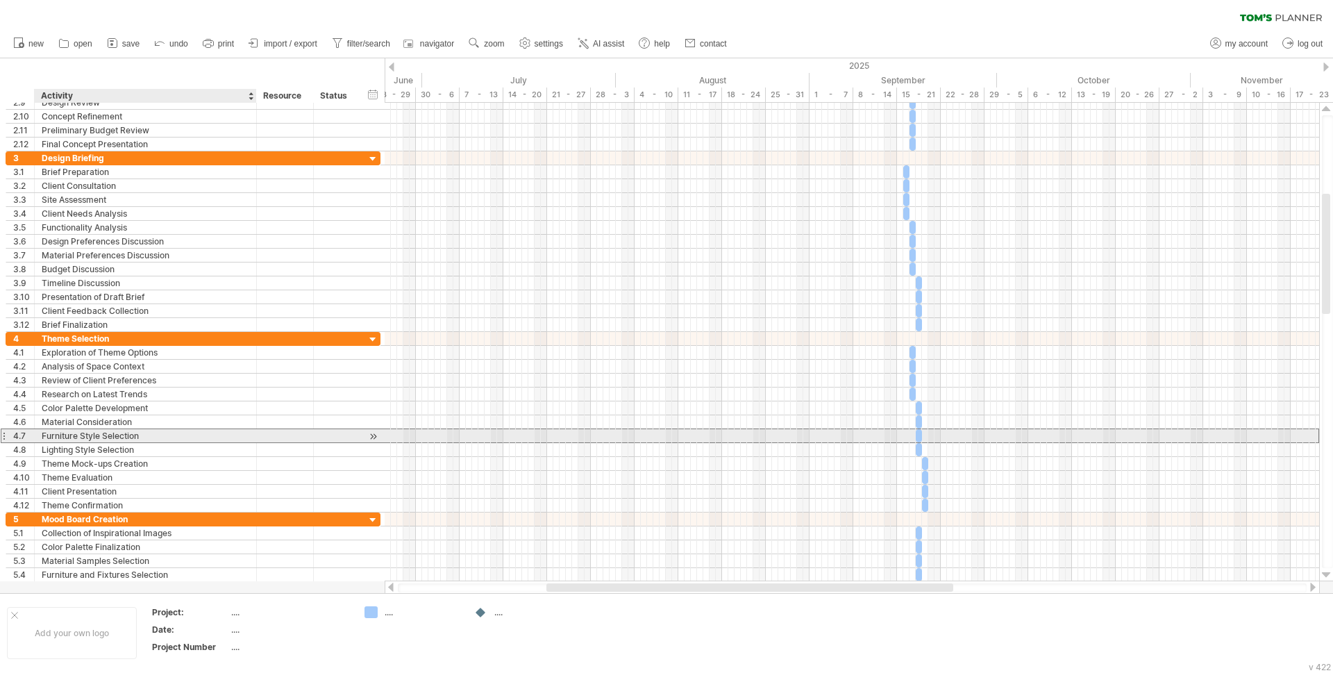
click at [134, 437] on div "Furniture Style Selection" at bounding box center [146, 435] width 208 height 13
click at [134, 437] on input "**********" at bounding box center [146, 435] width 208 height 13
click at [369, 438] on div at bounding box center [373, 436] width 13 height 15
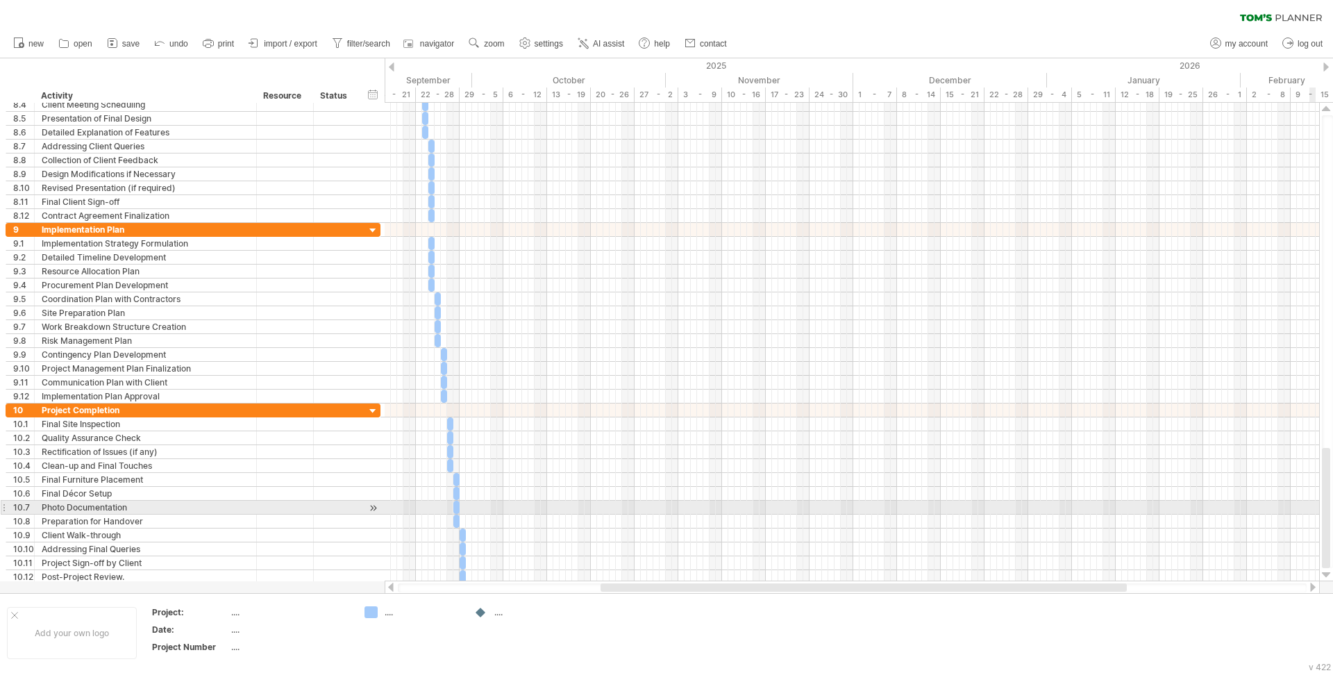
drag, startPoint x: 1329, startPoint y: 495, endPoint x: 1331, endPoint y: 523, distance: 27.8
click at [1331, 523] on div at bounding box center [1327, 341] width 11 height 453
